Goal: Information Seeking & Learning: Check status

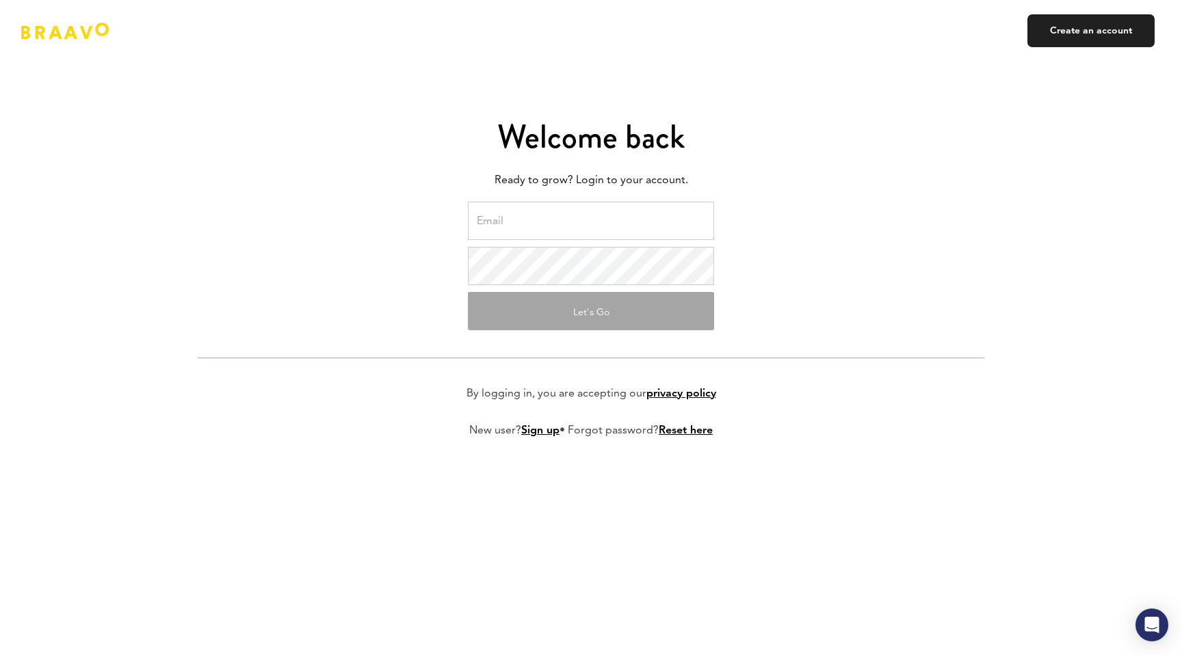
type input "ak@myorganicapps.com"
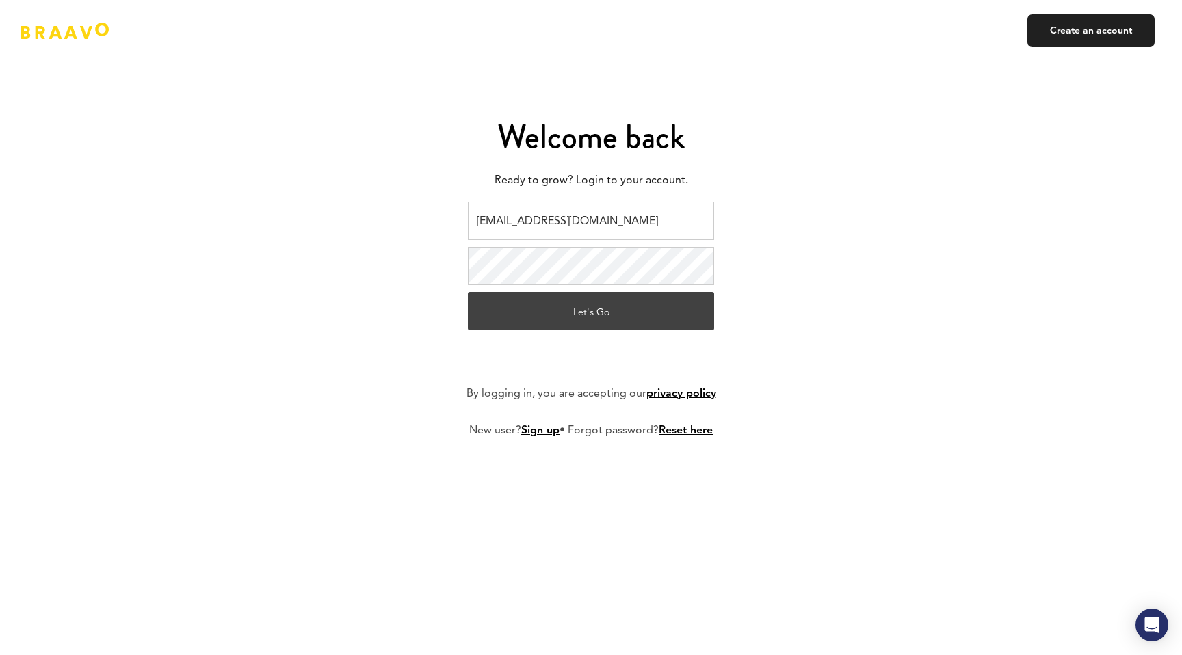
click at [578, 314] on button "Let's Go" at bounding box center [591, 311] width 246 height 38
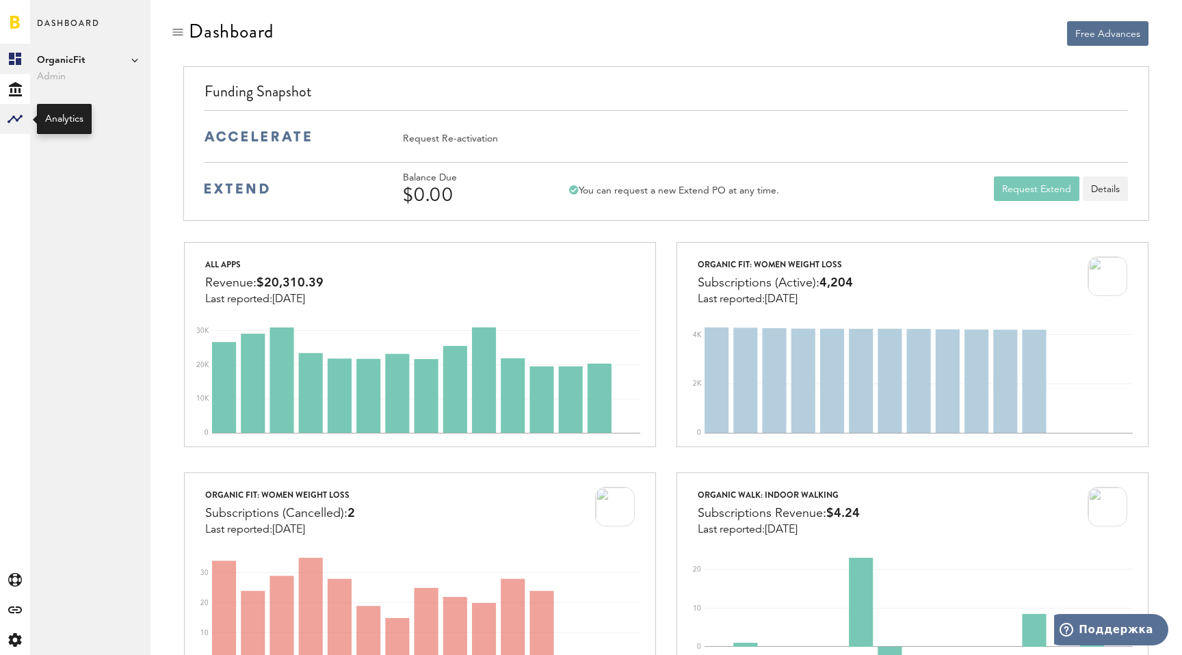
click at [14, 120] on rect at bounding box center [15, 119] width 16 height 16
click at [77, 56] on link "Monetization" at bounding box center [90, 59] width 120 height 30
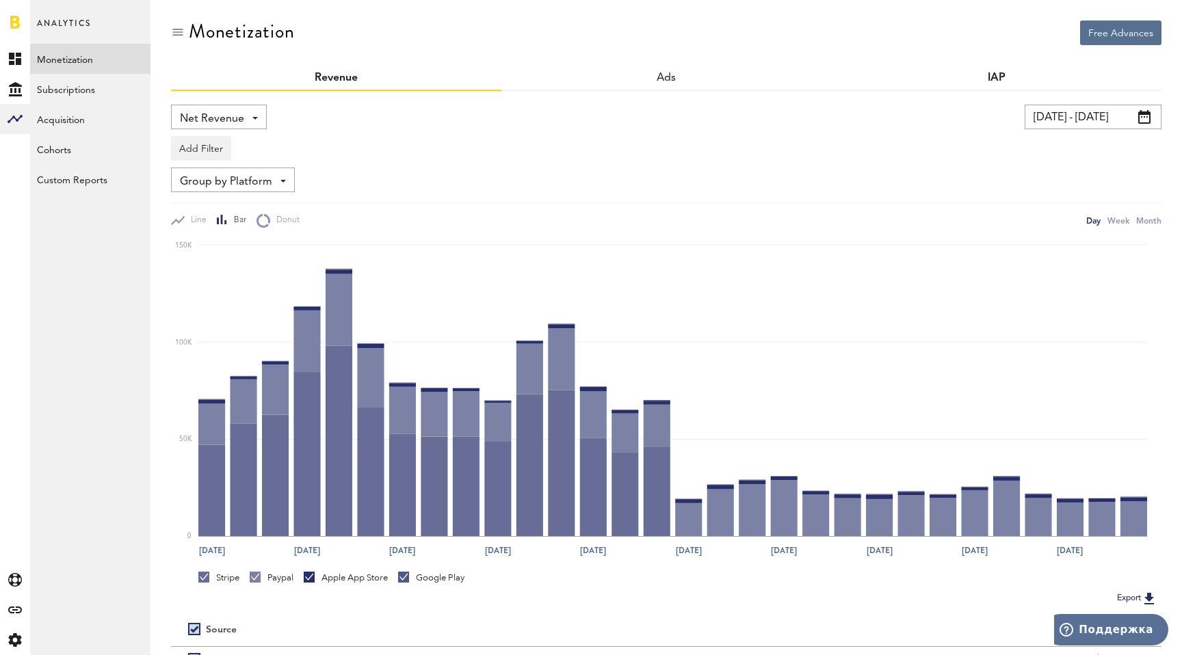
click at [988, 76] on link "IAP" at bounding box center [996, 77] width 18 height 11
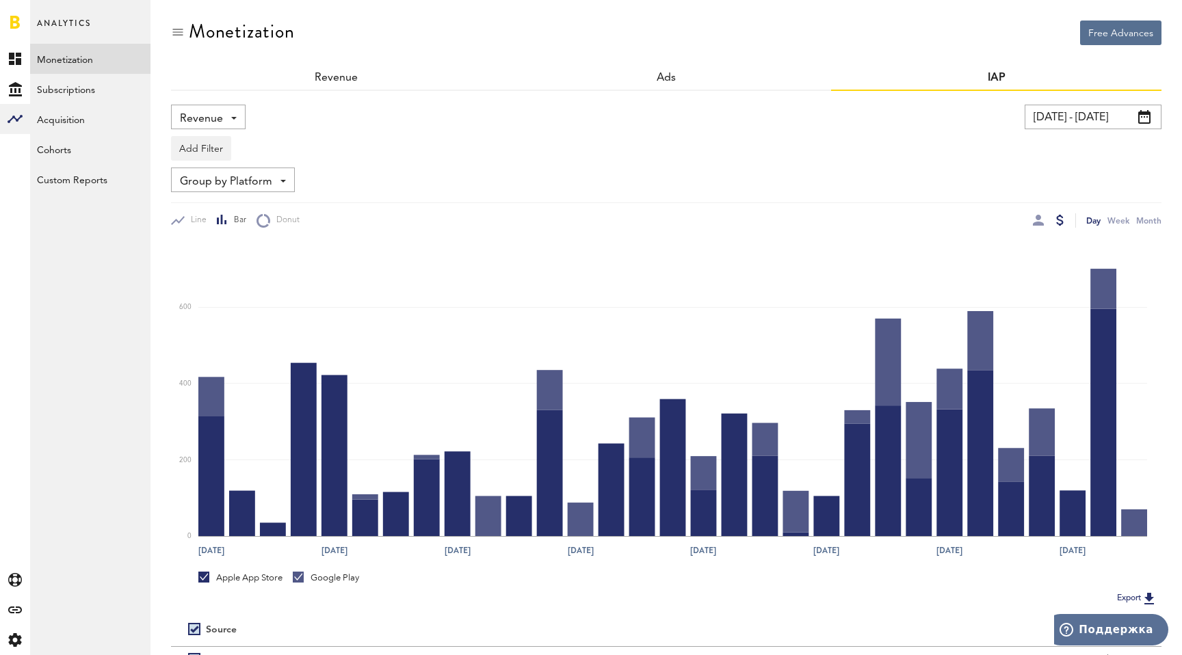
click at [284, 180] on span at bounding box center [282, 181] width 5 height 3
click at [222, 220] on span "Group by IAP" at bounding box center [233, 211] width 96 height 23
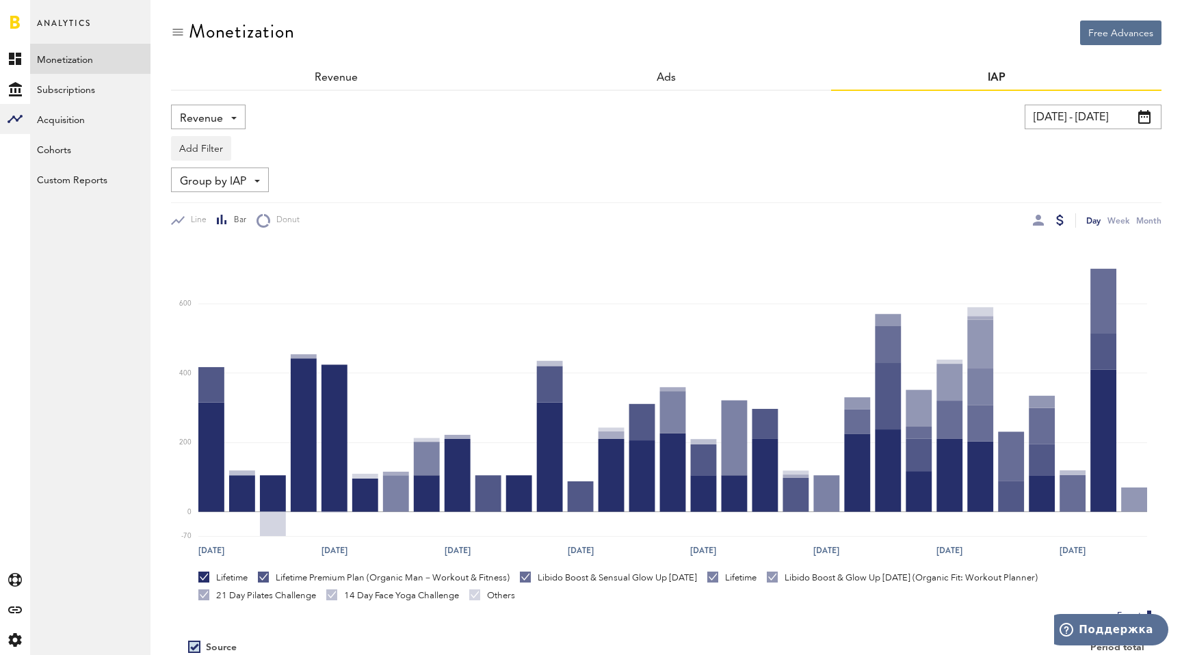
click at [1098, 112] on input "[DATE] - [DATE]" at bounding box center [1092, 117] width 137 height 25
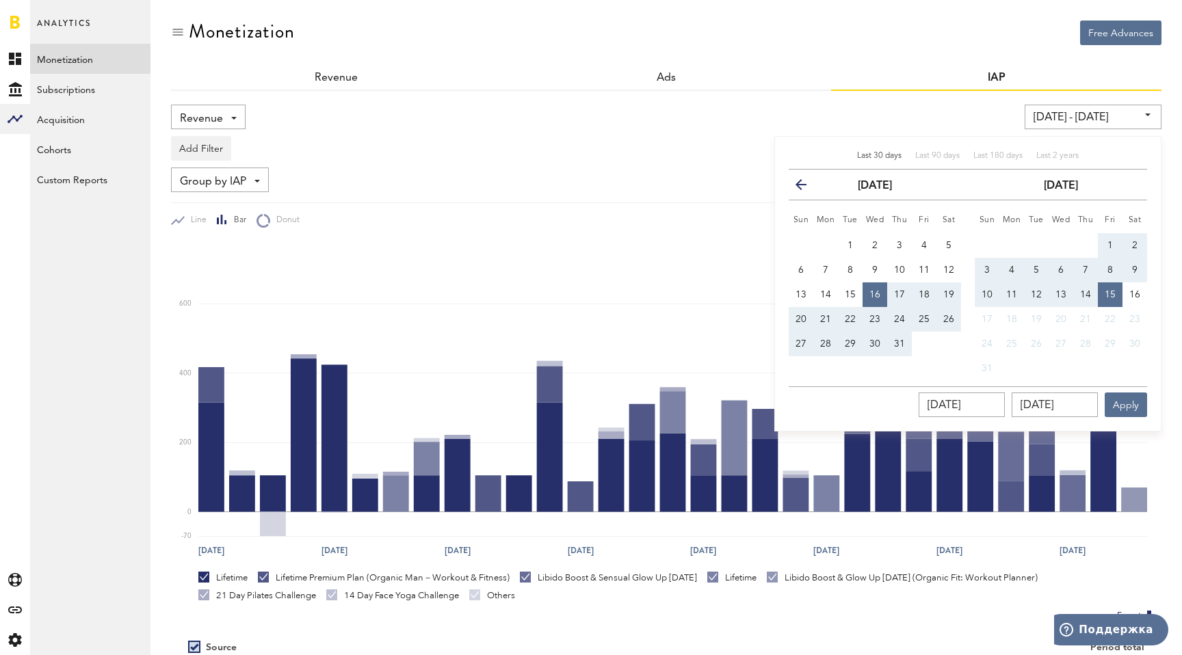
click at [1107, 250] on button "1" at bounding box center [1110, 245] width 25 height 25
type input "[DATE] - [DATE]"
type input "[DATE]"
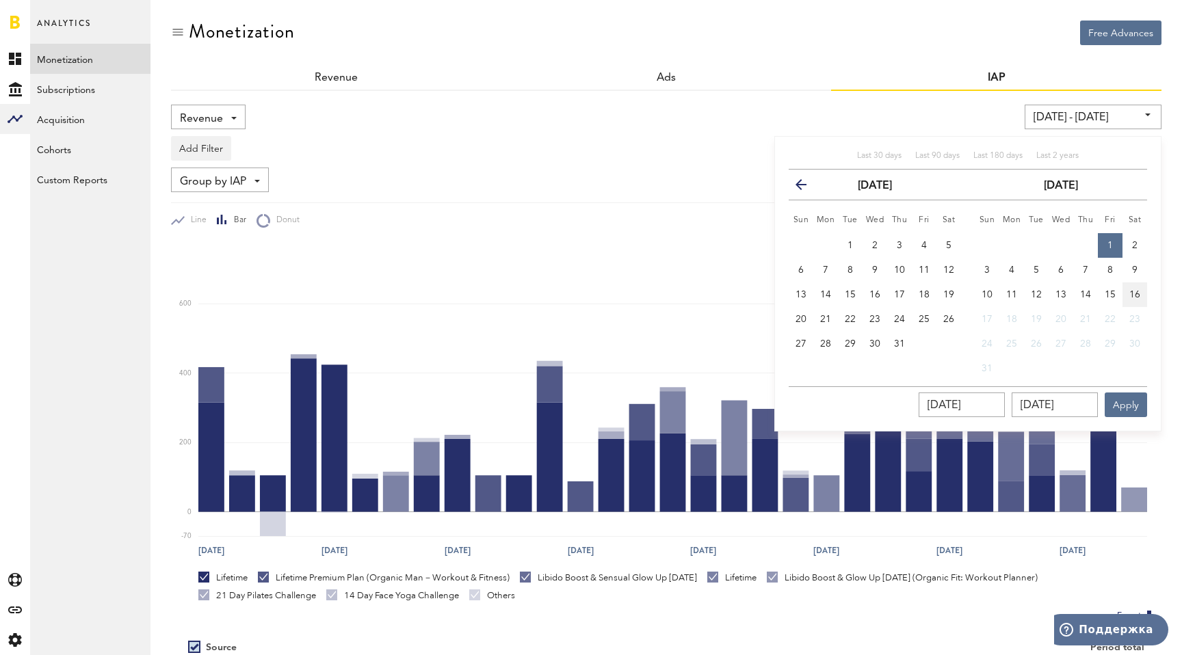
click at [1134, 295] on span "16" at bounding box center [1134, 295] width 11 height 10
type input "[DATE] - [DATE]"
type input "[DATE]"
click at [1130, 408] on button "Apply" at bounding box center [1125, 405] width 42 height 25
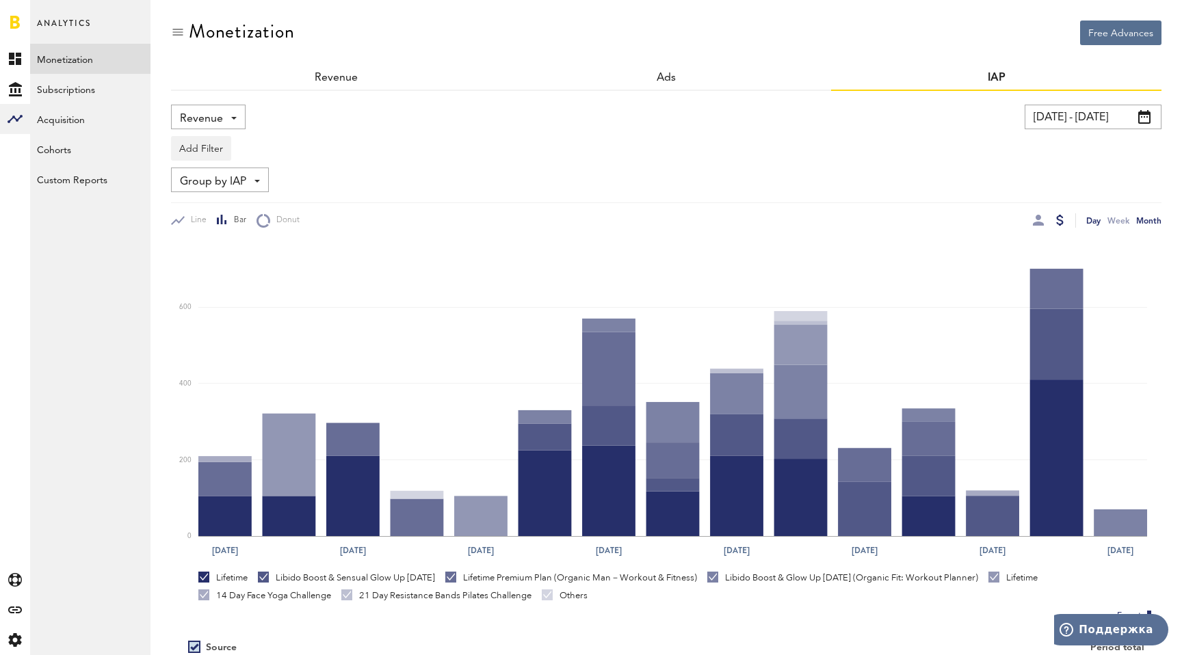
click at [1153, 220] on div "Month" at bounding box center [1148, 220] width 25 height 14
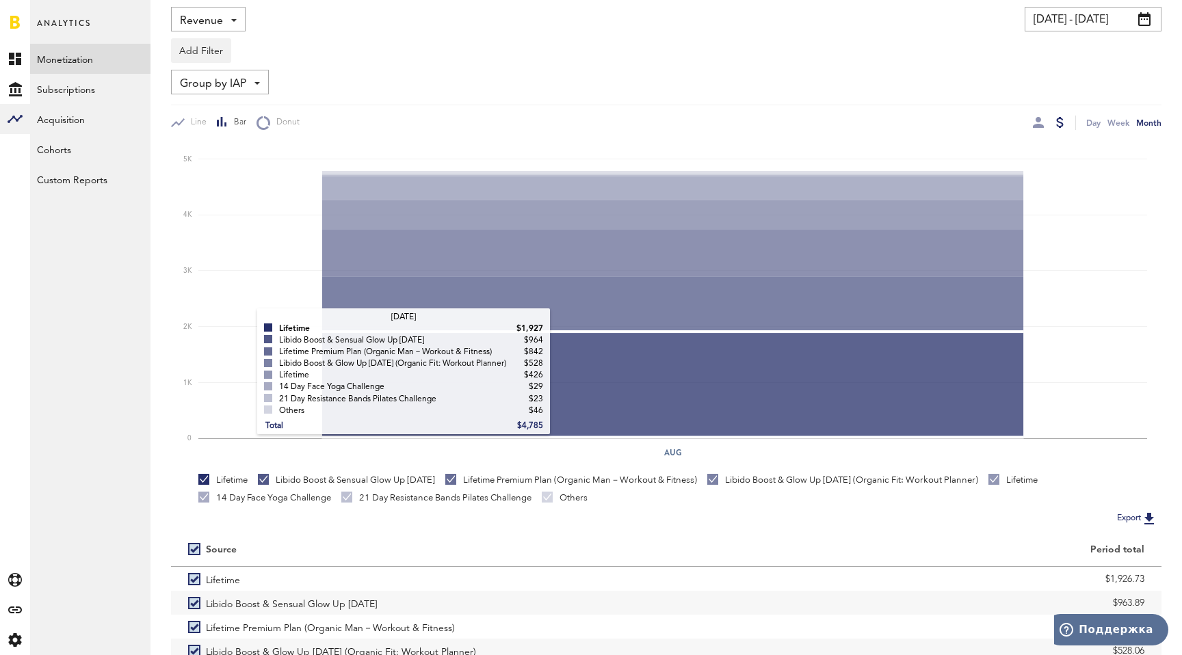
scroll to position [77, 0]
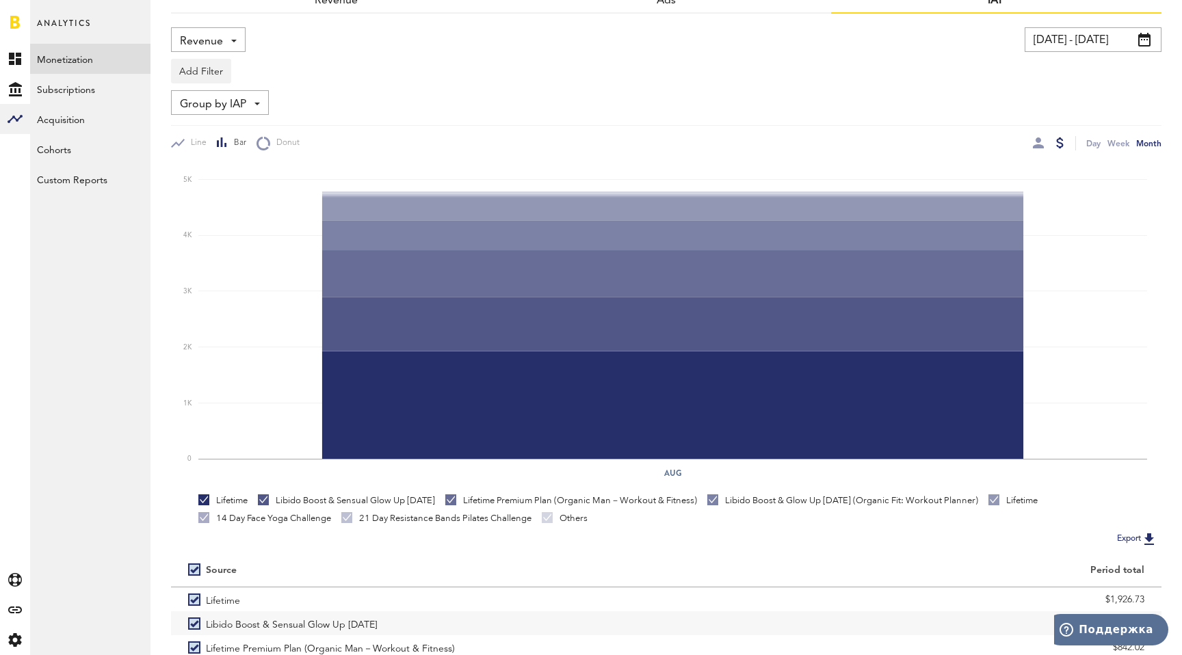
click at [263, 100] on div "Group by IAP Group by IAP Group by Platform Group by App Group by Country" at bounding box center [220, 102] width 98 height 25
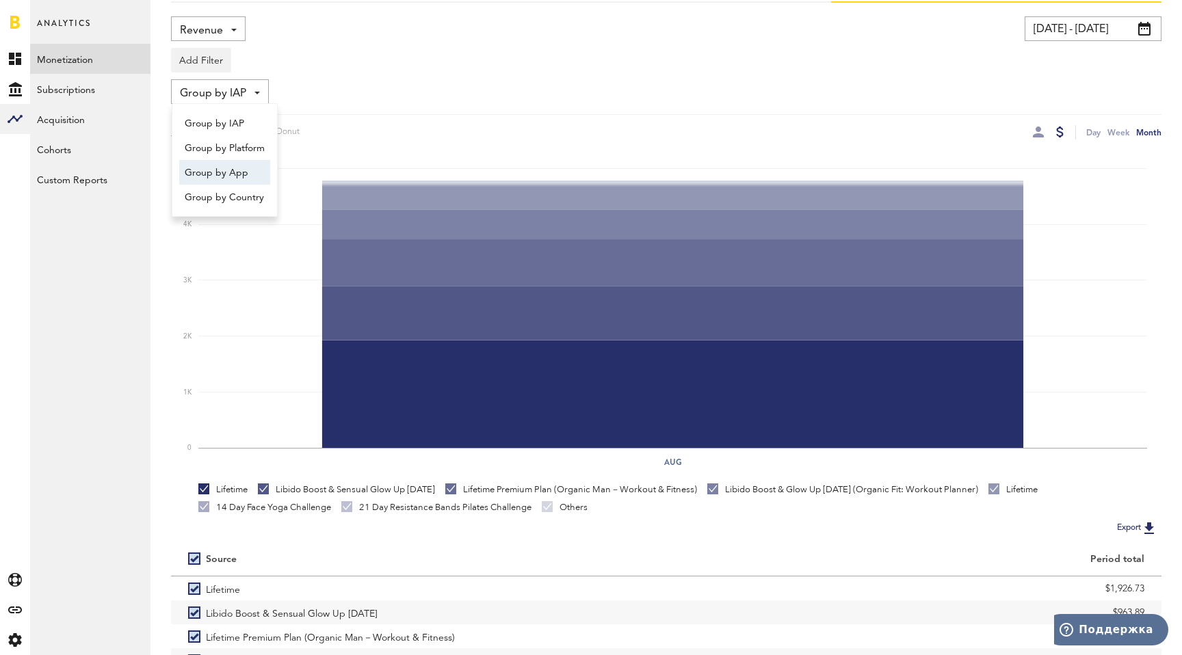
scroll to position [79, 0]
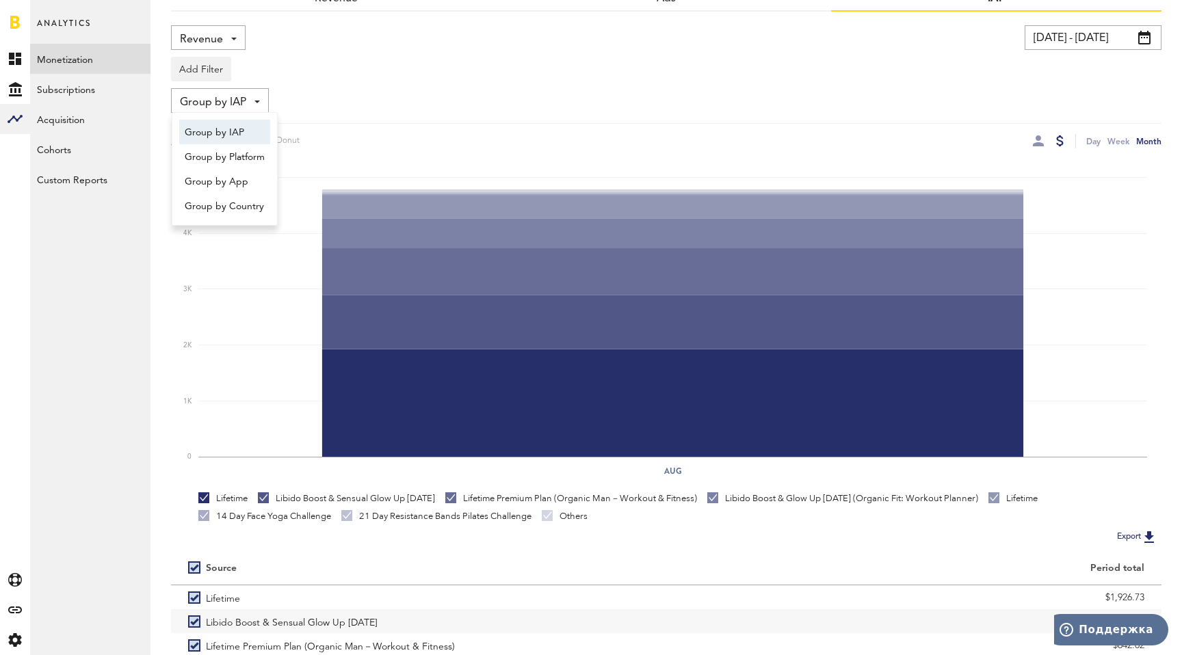
click at [340, 53] on div "Add Filter Platforms Apps" at bounding box center [666, 65] width 990 height 31
click at [210, 35] on span "Revenue" at bounding box center [201, 39] width 43 height 23
click at [1037, 144] on div at bounding box center [1038, 140] width 11 height 11
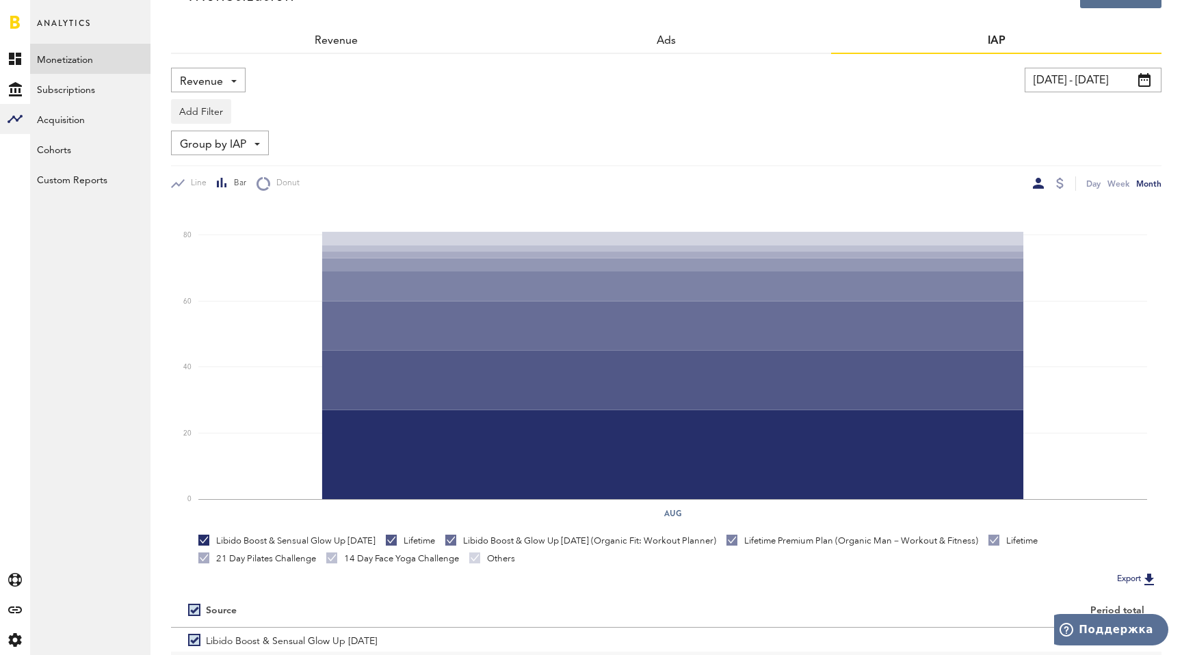
scroll to position [29, 0]
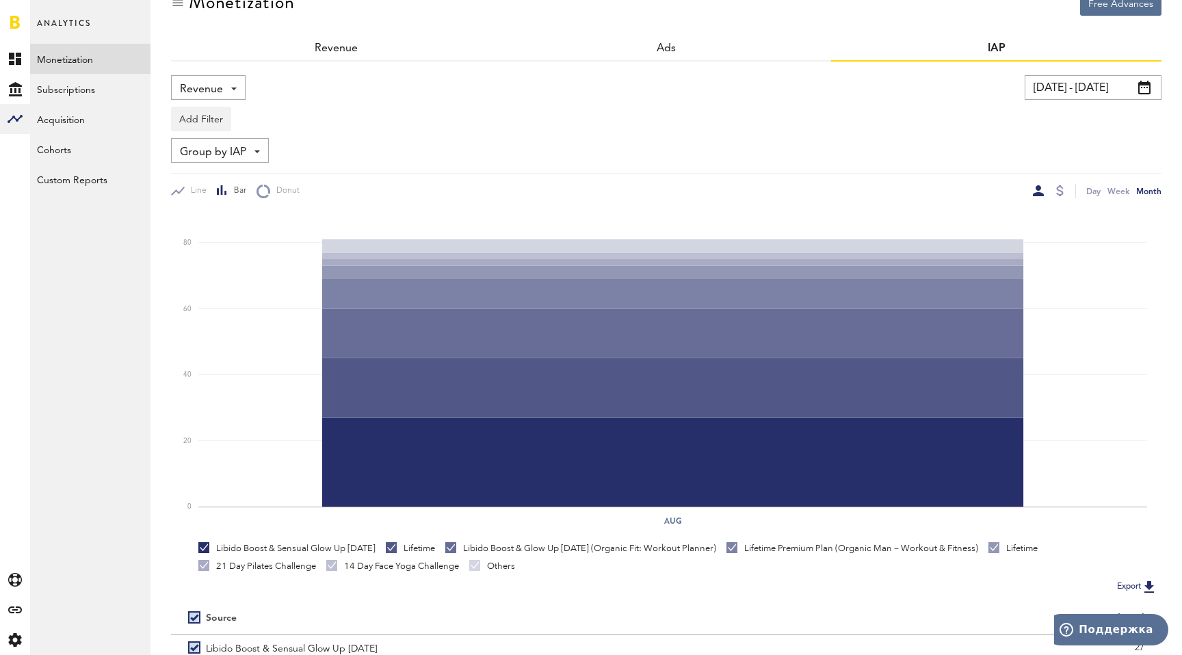
click at [1065, 184] on div "Day Week Month" at bounding box center [913, 191] width 495 height 14
click at [1061, 189] on div at bounding box center [1060, 190] width 8 height 11
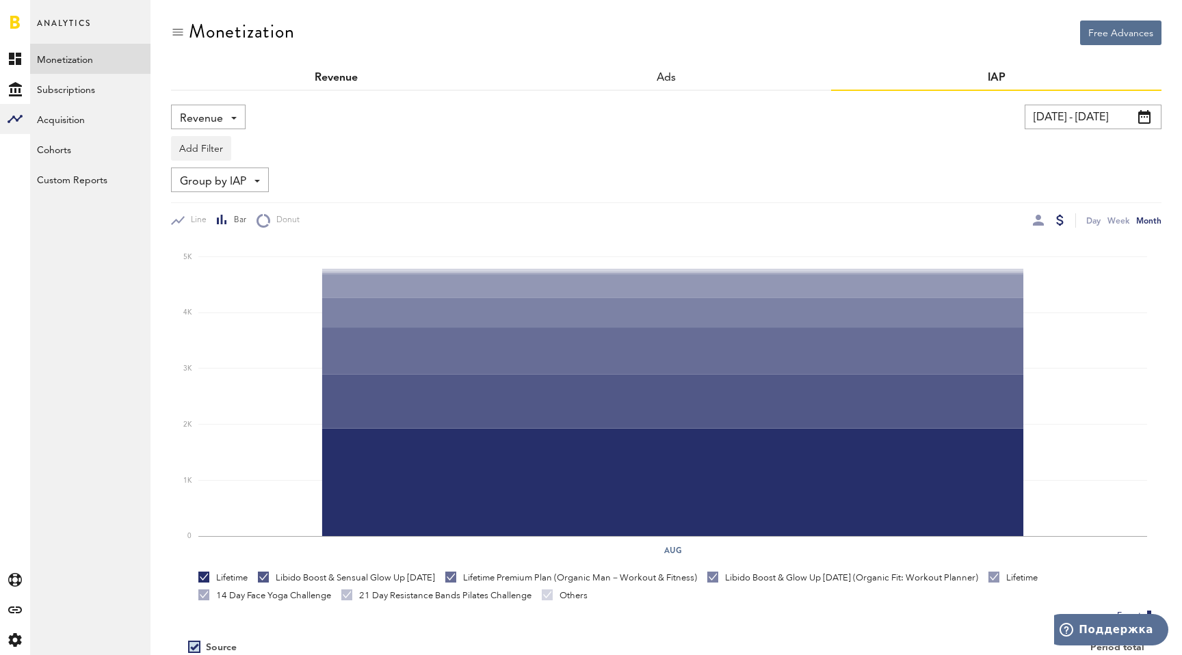
click at [341, 81] on link "Revenue" at bounding box center [336, 77] width 43 height 11
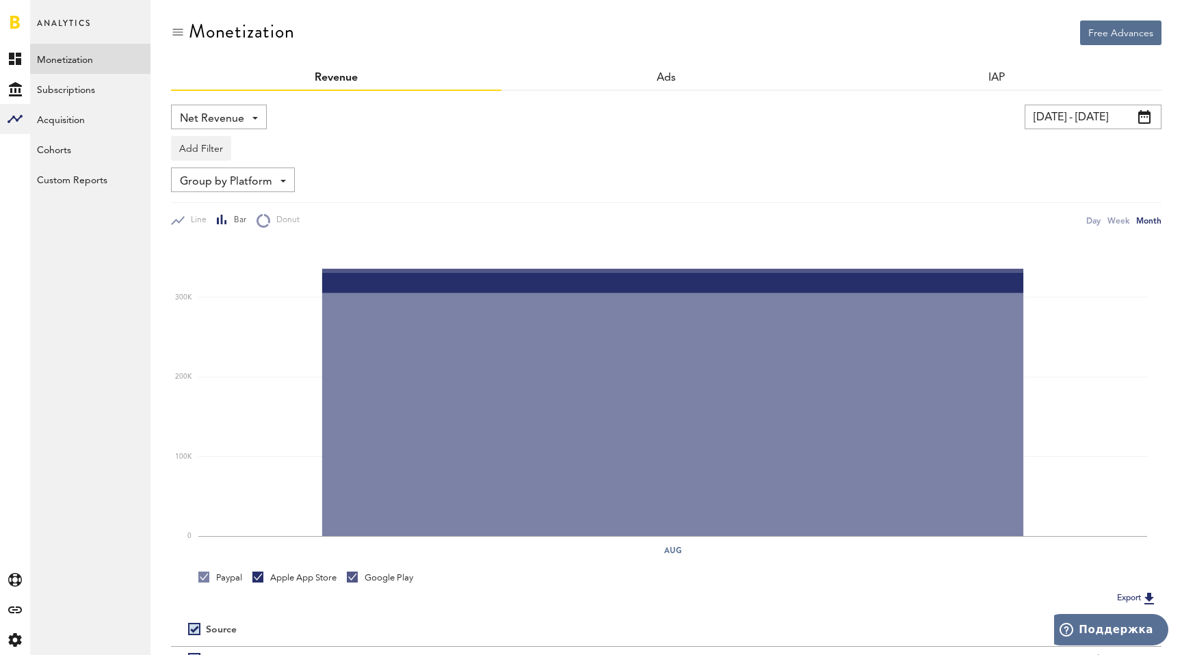
click at [275, 183] on div "Group by Platform Group by Platform Group by Revenue Type Group by App" at bounding box center [233, 180] width 124 height 25
click at [371, 144] on div "Add Filter Platforms Apps" at bounding box center [666, 144] width 990 height 31
click at [652, 79] on div "Ads" at bounding box center [666, 78] width 330 height 25
click at [674, 75] on link "Ads" at bounding box center [666, 77] width 20 height 11
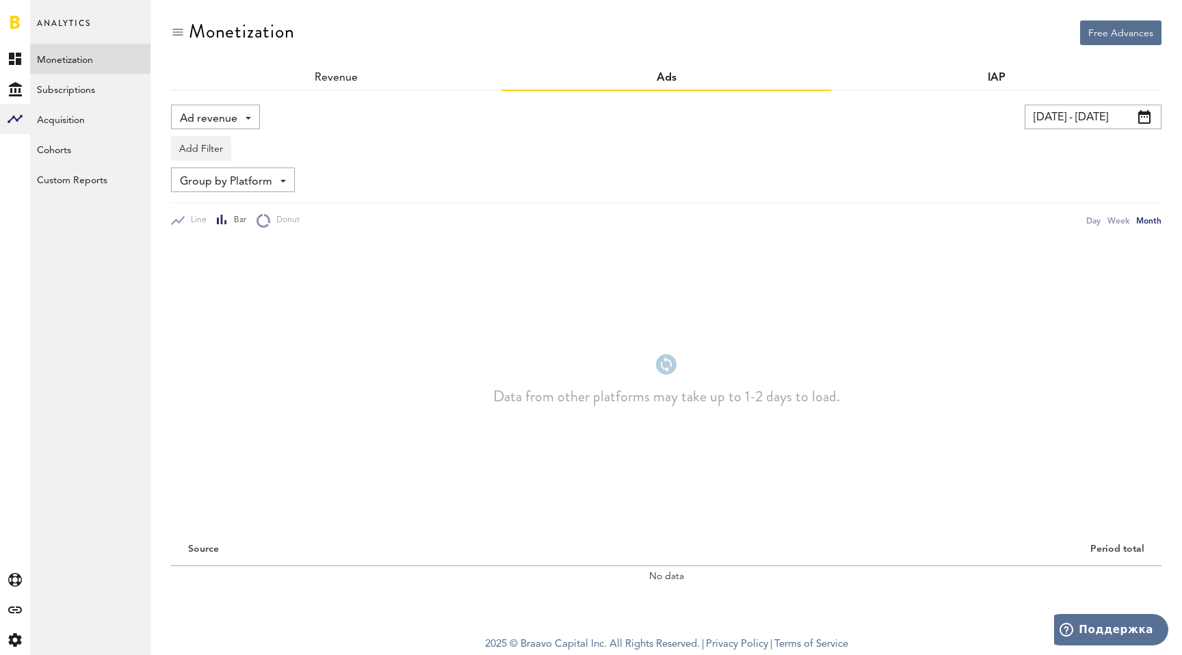
click at [997, 79] on link "IAP" at bounding box center [996, 77] width 18 height 11
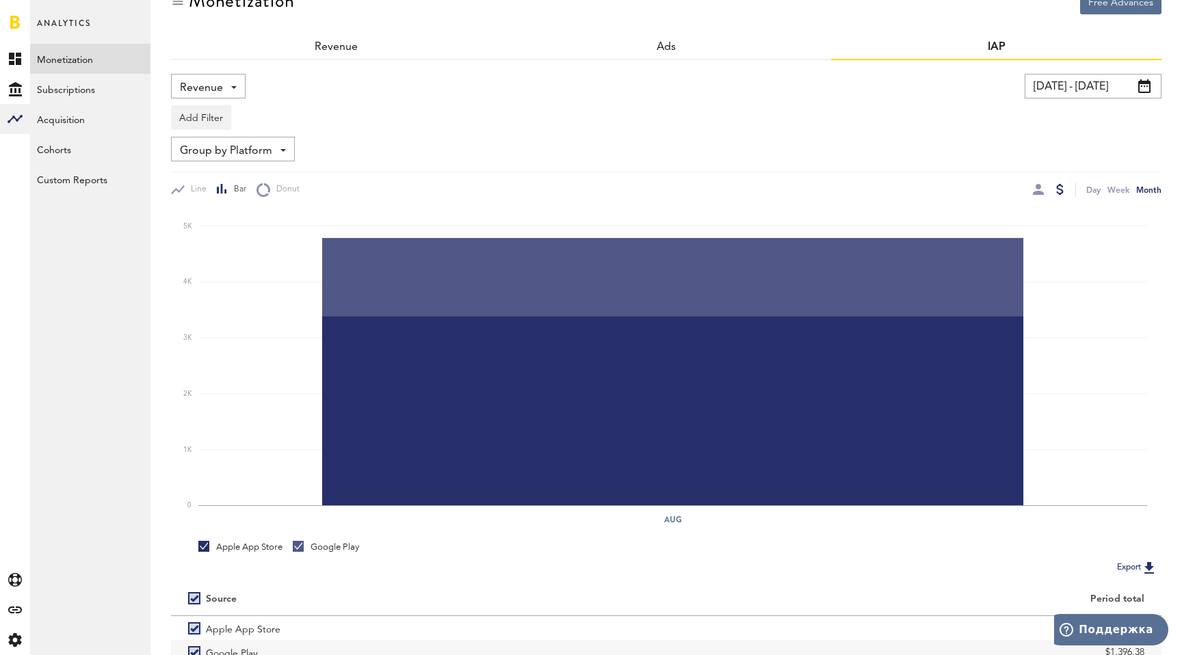
scroll to position [115, 0]
